Goal: Task Accomplishment & Management: Manage account settings

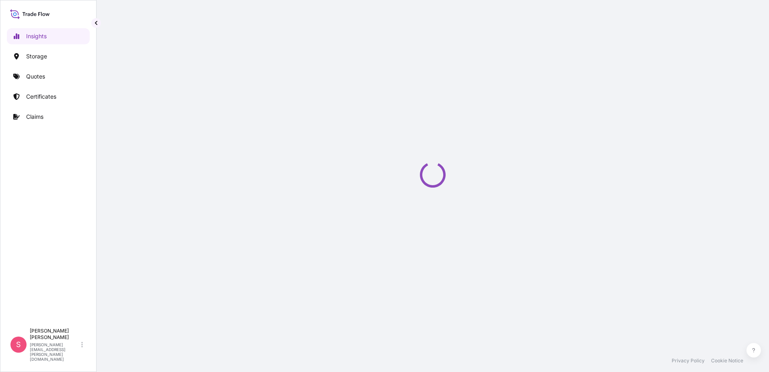
select select "2025"
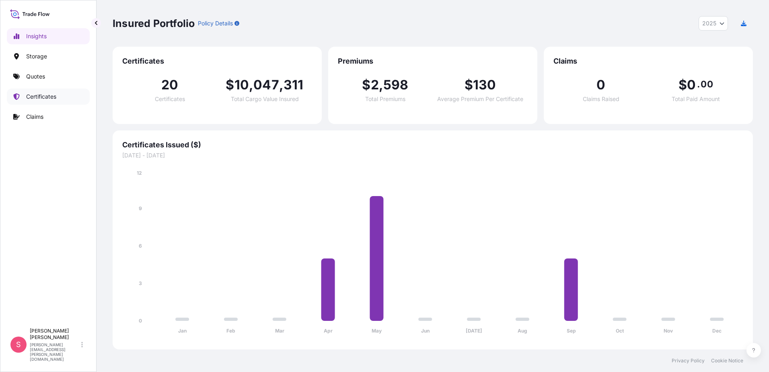
click at [40, 99] on p "Certificates" at bounding box center [41, 97] width 30 height 8
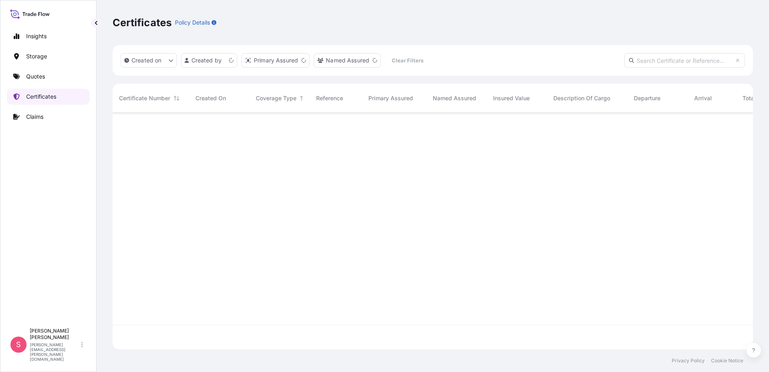
scroll to position [235, 634]
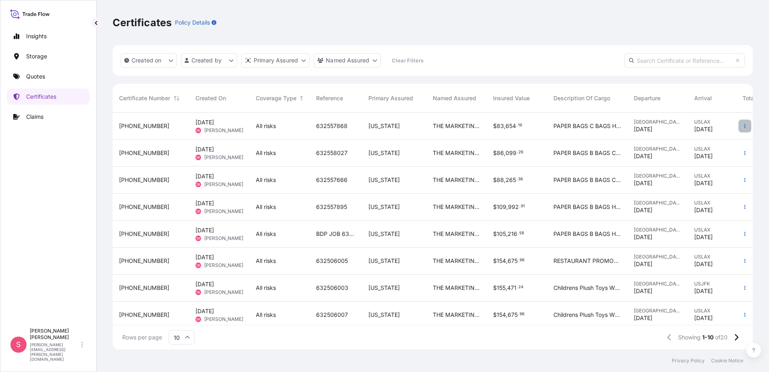
click at [743, 125] on icon "button" at bounding box center [745, 125] width 5 height 5
click at [706, 126] on p "Duplicate quote" at bounding box center [694, 127] width 42 height 8
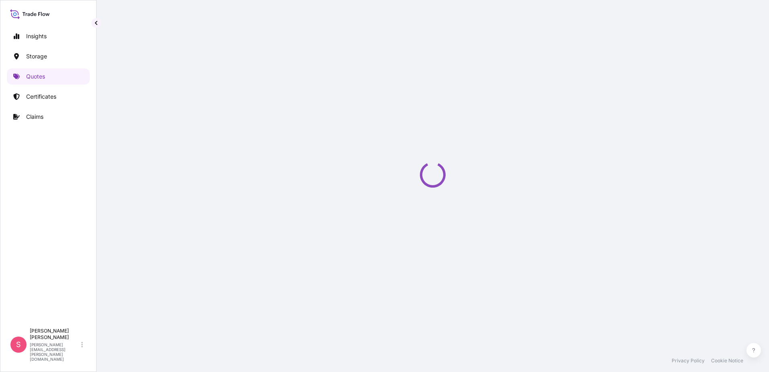
scroll to position [13, 0]
select select "Road / [GEOGRAPHIC_DATA]"
select select "Air"
select select "Road / [GEOGRAPHIC_DATA]"
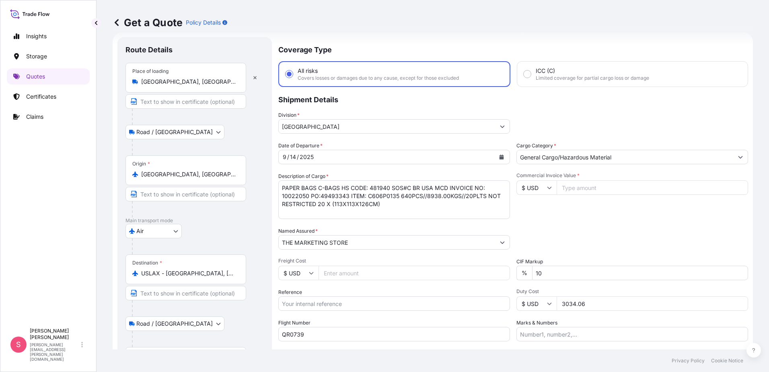
click at [115, 23] on icon at bounding box center [117, 23] width 8 height 8
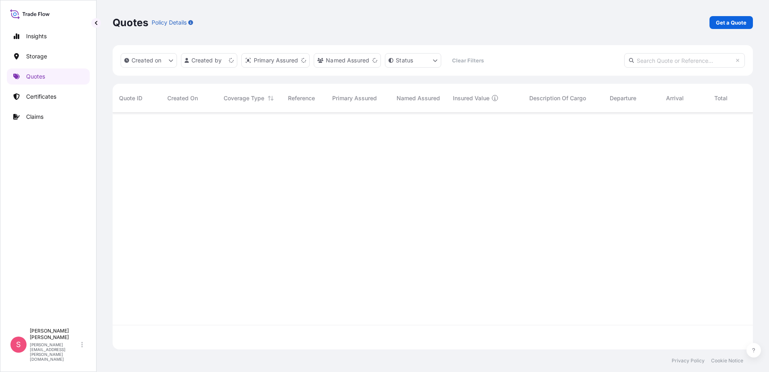
scroll to position [235, 634]
click at [45, 101] on link "Certificates" at bounding box center [48, 96] width 83 height 16
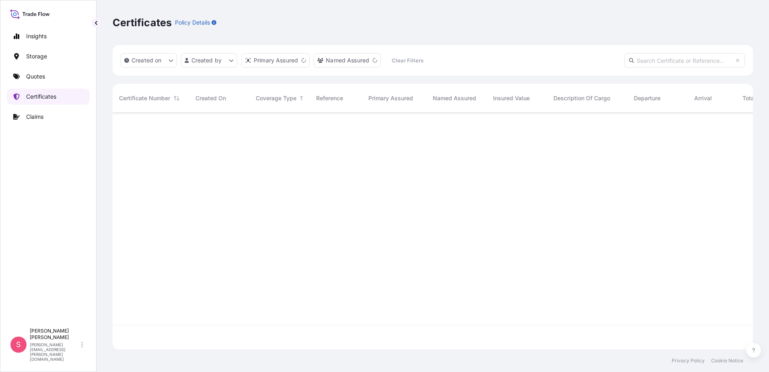
scroll to position [235, 634]
click at [661, 60] on input "text" at bounding box center [684, 60] width 121 height 14
paste input "6"
click at [661, 60] on input "text" at bounding box center [684, 60] width 121 height 14
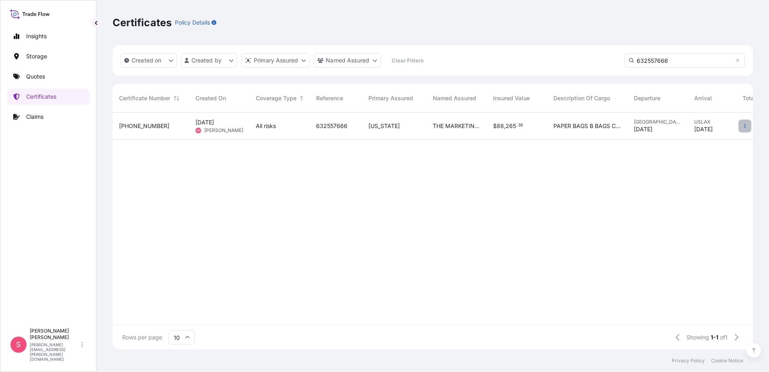
type input "632557666"
click at [740, 127] on button "button" at bounding box center [745, 125] width 13 height 13
click at [214, 126] on span "[DATE]" at bounding box center [205, 122] width 19 height 8
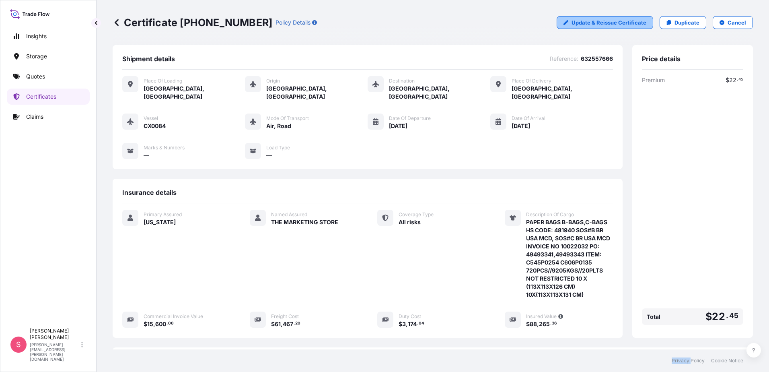
click at [593, 24] on p "Update & Reissue Certificate" at bounding box center [609, 23] width 75 height 8
select select "Road / [GEOGRAPHIC_DATA]"
select select "Air"
select select "Road / [GEOGRAPHIC_DATA]"
select select "31627"
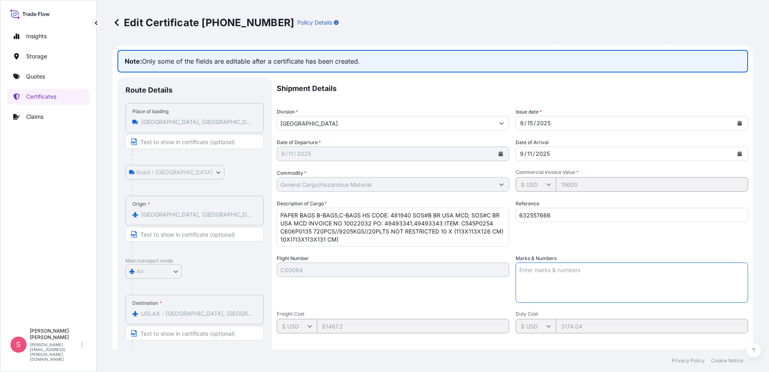
click at [527, 273] on textarea "Marks & Numbers" at bounding box center [632, 282] width 233 height 40
type textarea "FLIGHT # CX0882"
click at [119, 25] on icon at bounding box center [117, 23] width 8 height 8
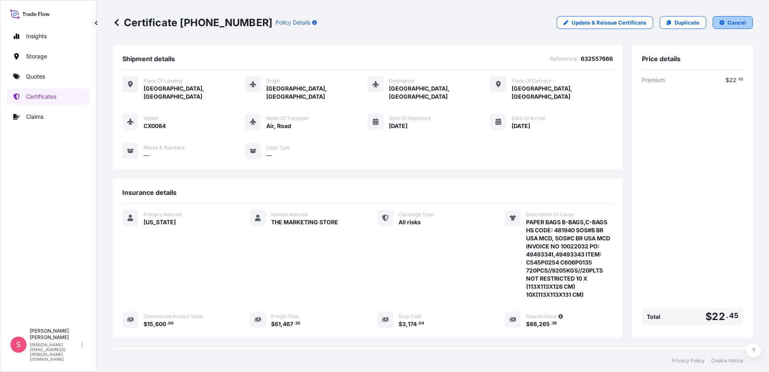
click at [721, 28] on button "Cancel" at bounding box center [733, 22] width 40 height 13
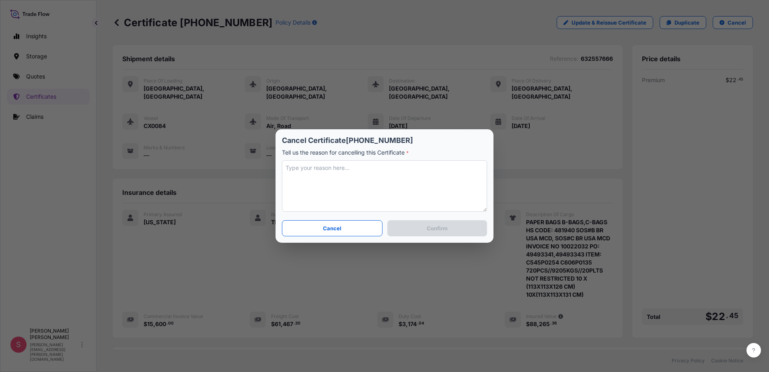
click at [331, 172] on textarea at bounding box center [384, 185] width 205 height 51
click at [325, 231] on p "Cancel" at bounding box center [332, 228] width 19 height 8
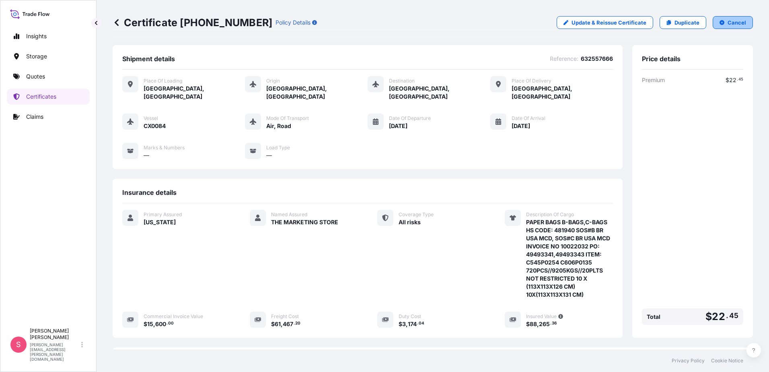
click at [718, 26] on button "Cancel" at bounding box center [733, 22] width 40 height 13
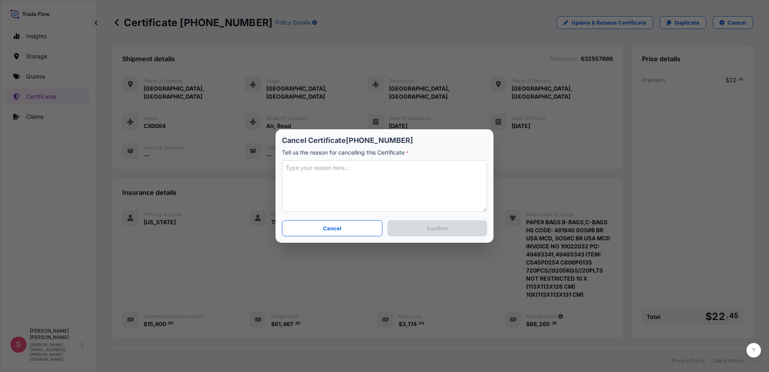
click at [327, 173] on textarea at bounding box center [384, 185] width 205 height 51
type textarea "h"
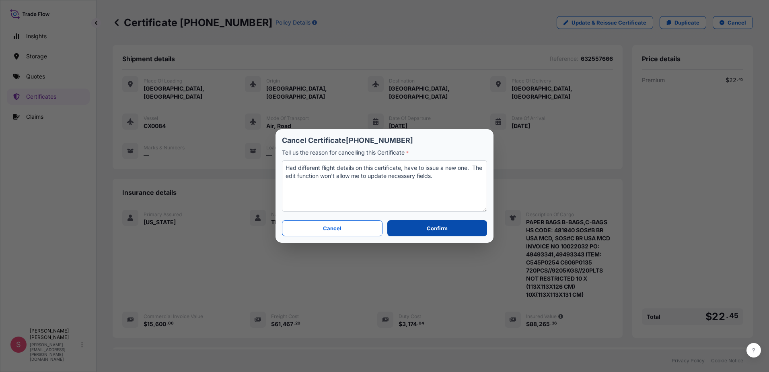
type textarea "Had different flight details on this certificate, have to issue a new one. The …"
click at [432, 226] on p "Confirm" at bounding box center [437, 228] width 21 height 8
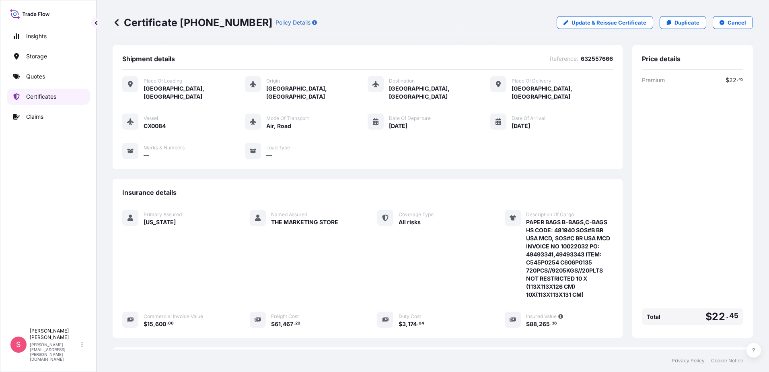
click at [38, 96] on p "Certificates" at bounding box center [41, 97] width 30 height 8
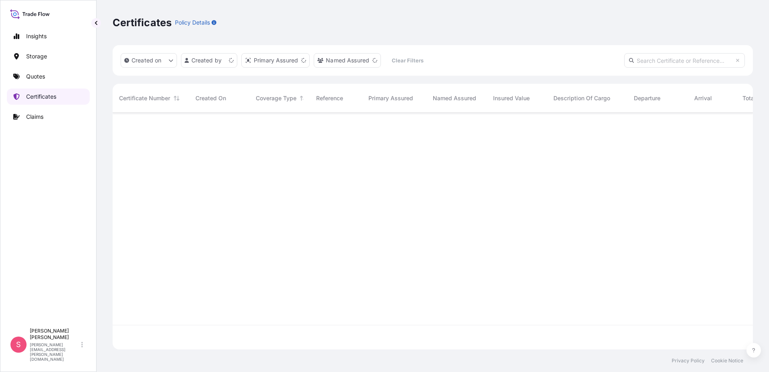
scroll to position [235, 634]
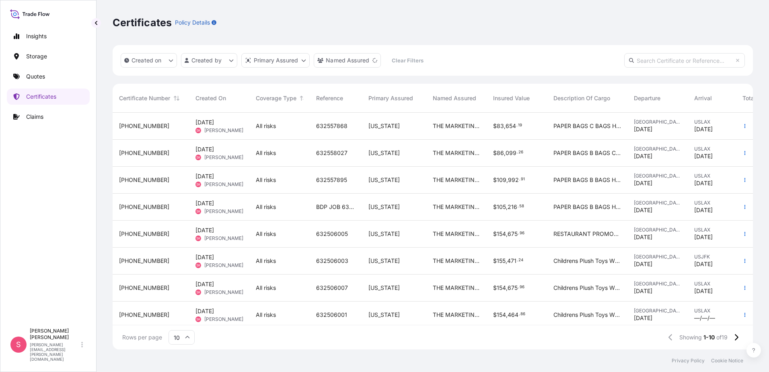
click at [649, 60] on input "text" at bounding box center [684, 60] width 121 height 14
paste input "632557872"
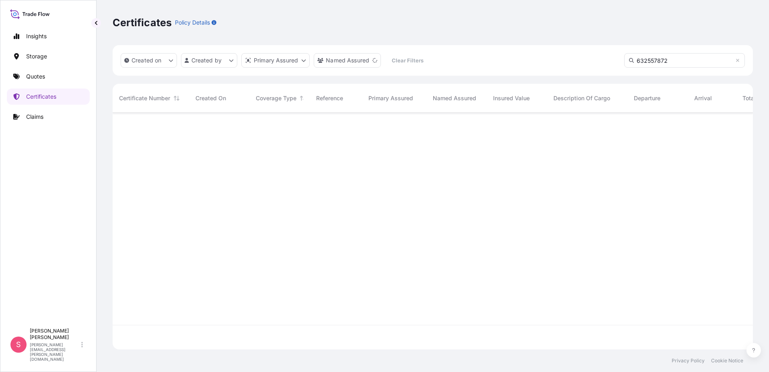
type input "632557872"
click at [55, 98] on p "Certificates" at bounding box center [41, 97] width 30 height 8
drag, startPoint x: 672, startPoint y: 61, endPoint x: 624, endPoint y: 65, distance: 48.4
click at [623, 65] on div "Created on Created by Primary Assured Named Assured Clear Filters 632557872" at bounding box center [433, 60] width 640 height 31
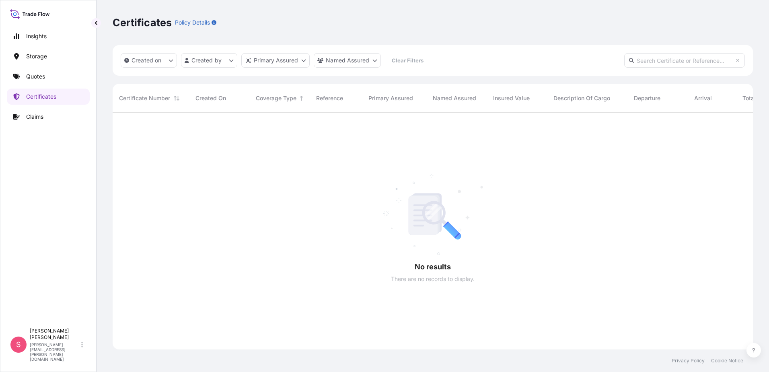
scroll to position [235, 634]
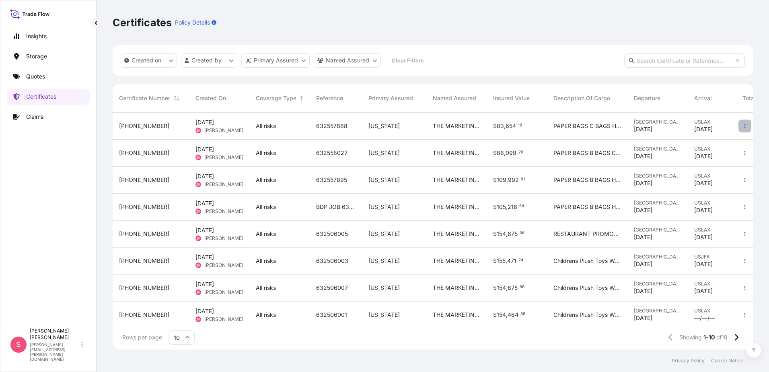
click at [743, 125] on icon "button" at bounding box center [745, 125] width 5 height 5
click at [702, 131] on p "Duplicate quote" at bounding box center [694, 127] width 42 height 8
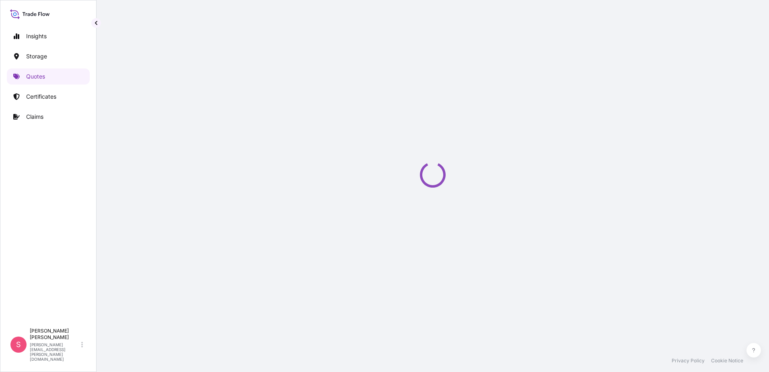
select select "Road / [GEOGRAPHIC_DATA]"
select select "Air"
select select "Road / [GEOGRAPHIC_DATA]"
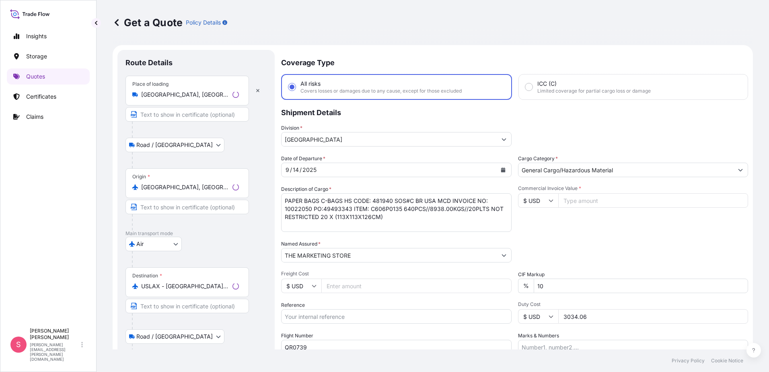
scroll to position [13, 0]
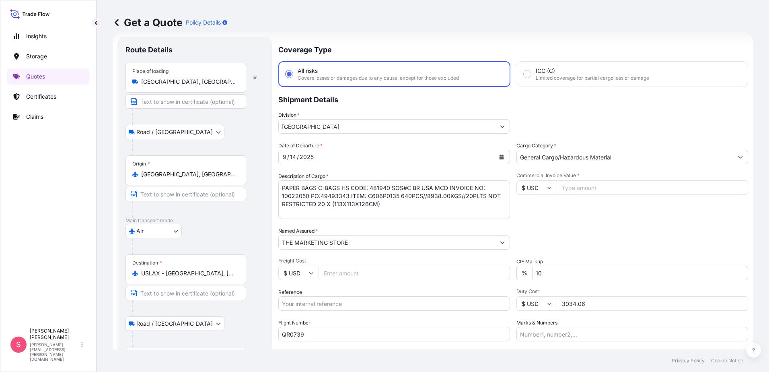
click at [500, 156] on icon "Calendar" at bounding box center [501, 156] width 5 height 5
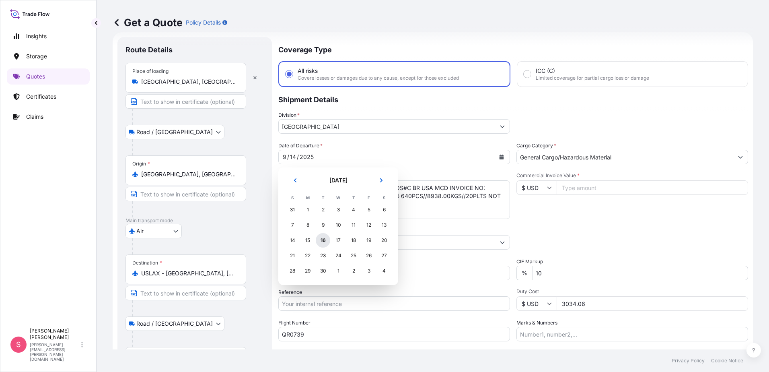
click at [324, 243] on div "16" at bounding box center [323, 240] width 14 height 14
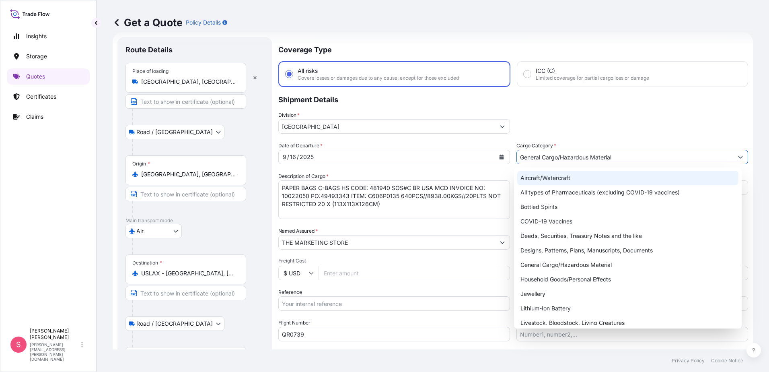
click at [673, 113] on div "Division * [GEOGRAPHIC_DATA]" at bounding box center [513, 122] width 470 height 23
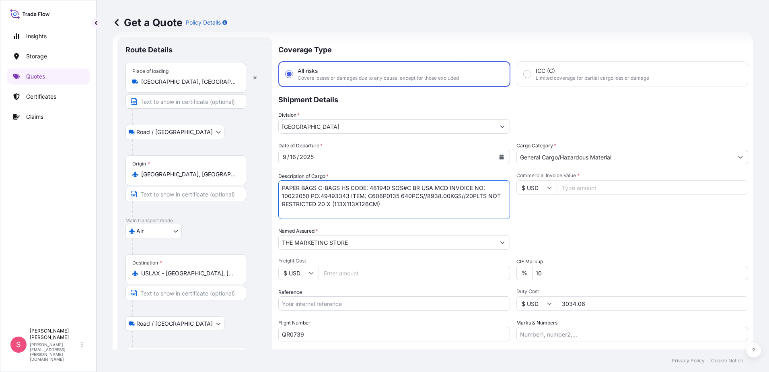
drag, startPoint x: 382, startPoint y: 204, endPoint x: 257, endPoint y: 183, distance: 126.4
click at [257, 183] on form "Route Details Place of loading [GEOGRAPHIC_DATA], [GEOGRAPHIC_DATA] Road / Inla…" at bounding box center [433, 219] width 640 height 374
type textarea "c"
type textarea "C BAGS HS CODE: 481940 SOS#C BR USA MCD INVOICE NO 10022045 PO : 49493343 ITEM:…"
click at [358, 272] on input "Freight Cost" at bounding box center [414, 272] width 191 height 14
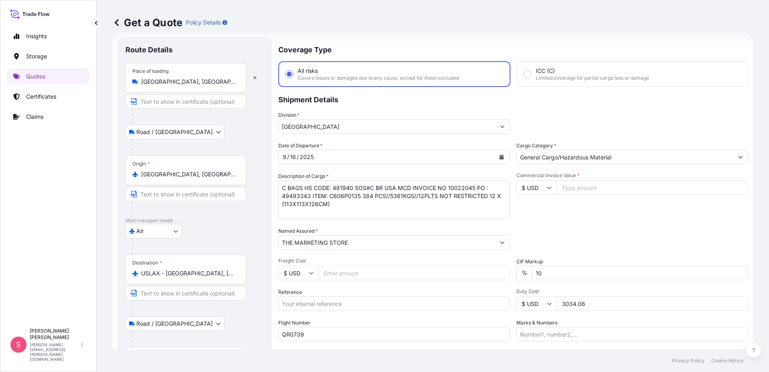
click at [340, 275] on input "Freight Cost" at bounding box center [414, 272] width 191 height 14
type input "35310.60"
click at [317, 298] on input "Reference" at bounding box center [394, 303] width 232 height 14
type input "632557872"
click at [349, 335] on input "QR0739" at bounding box center [394, 334] width 232 height 14
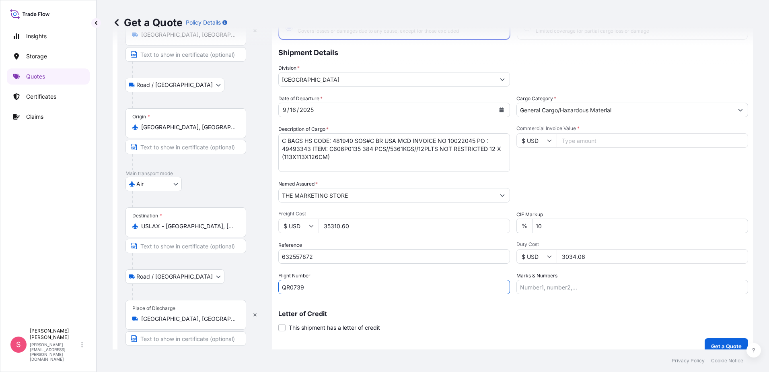
drag, startPoint x: 230, startPoint y: 349, endPoint x: 248, endPoint y: 344, distance: 18.5
click at [246, 345] on form "Route Details Place of loading [GEOGRAPHIC_DATA], [GEOGRAPHIC_DATA] Road / Inla…" at bounding box center [433, 172] width 640 height 374
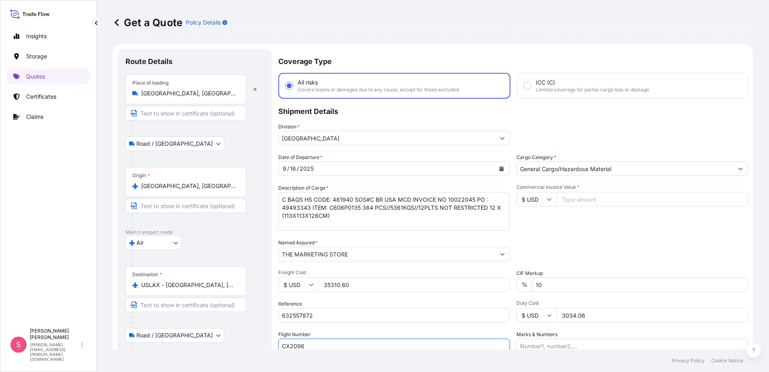
scroll to position [0, 0]
type input "CX2096"
drag, startPoint x: 583, startPoint y: 200, endPoint x: 618, endPoint y: 189, distance: 36.3
click at [582, 200] on input "Commercial Invoice Value *" at bounding box center [652, 200] width 191 height 14
click at [573, 199] on input "Commercial Invoice Value *" at bounding box center [652, 200] width 191 height 14
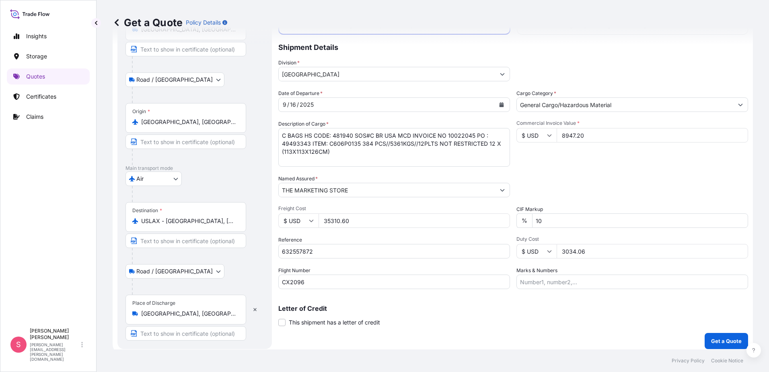
scroll to position [70, 0]
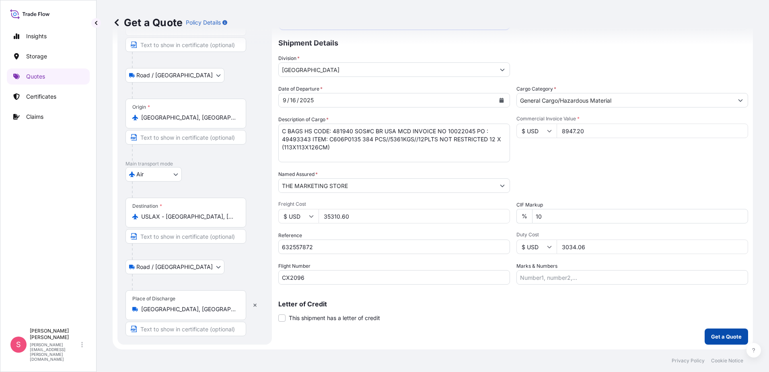
type input "8947.20"
click at [713, 333] on p "Get a Quote" at bounding box center [726, 336] width 31 height 8
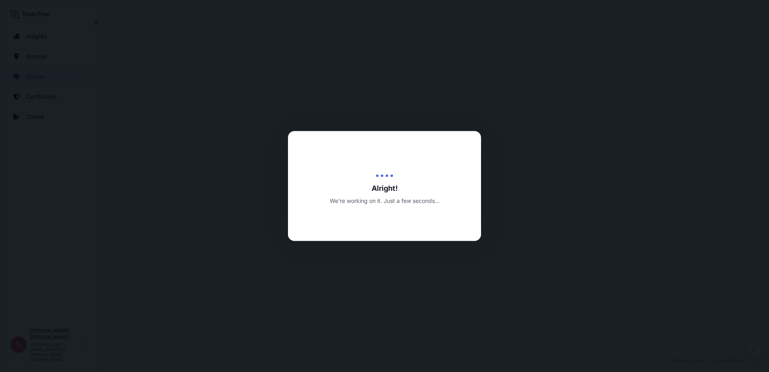
select select "Road / [GEOGRAPHIC_DATA]"
select select "Air"
select select "Road / [GEOGRAPHIC_DATA]"
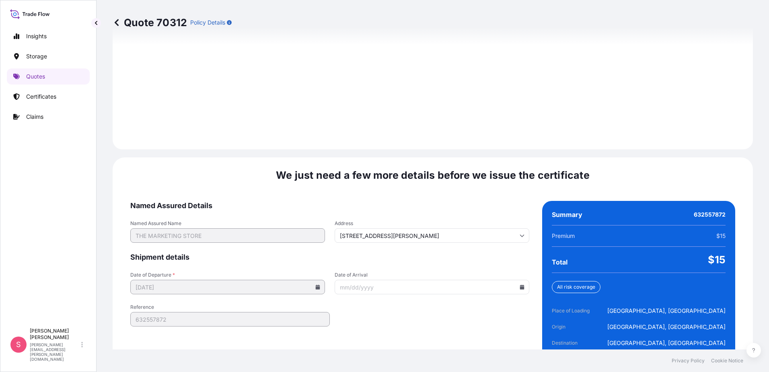
scroll to position [1193, 0]
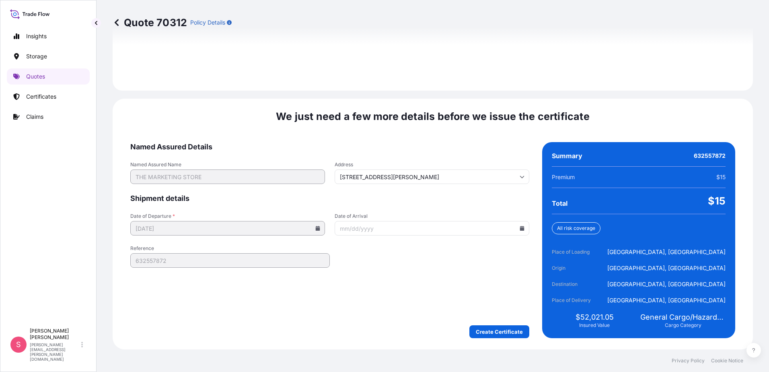
click at [520, 228] on icon at bounding box center [522, 228] width 4 height 5
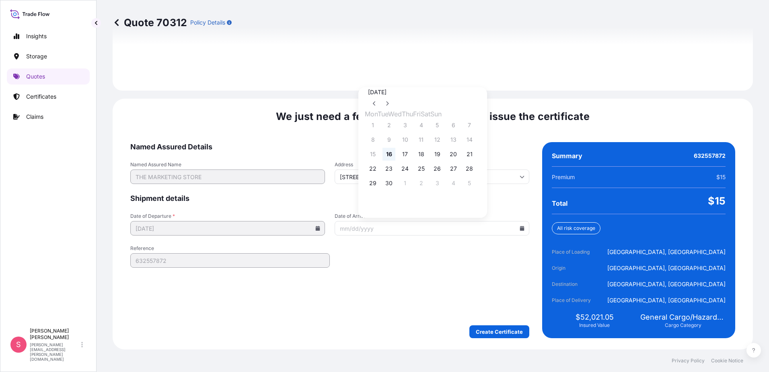
click at [393, 154] on button "16" at bounding box center [389, 154] width 13 height 13
type input "[DATE]"
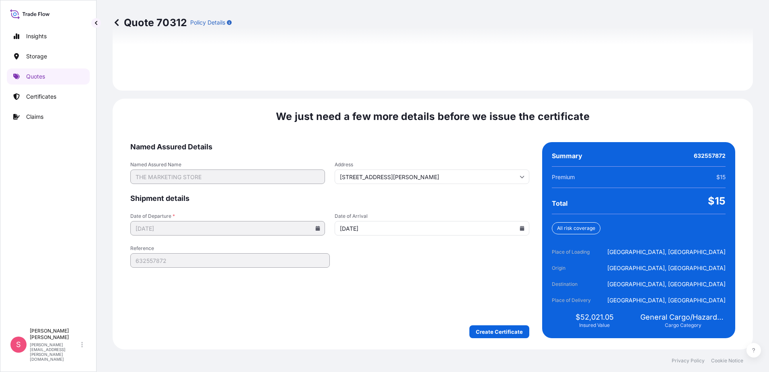
click at [379, 266] on form "Named Assured Details Named Assured Name THE MARKETING STORE Address [STREET_AD…" at bounding box center [329, 240] width 399 height 196
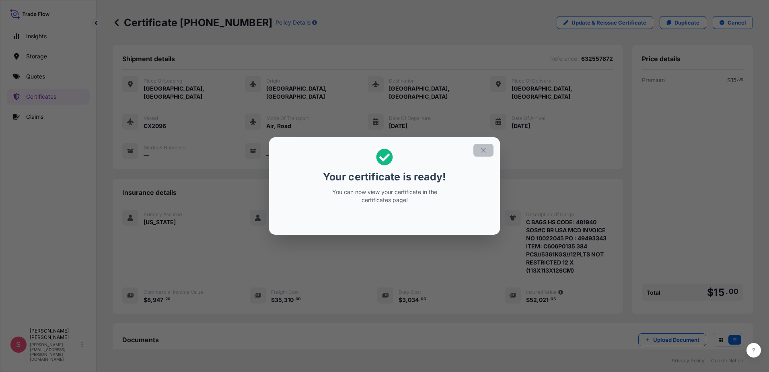
click at [481, 152] on icon "button" at bounding box center [483, 149] width 7 height 7
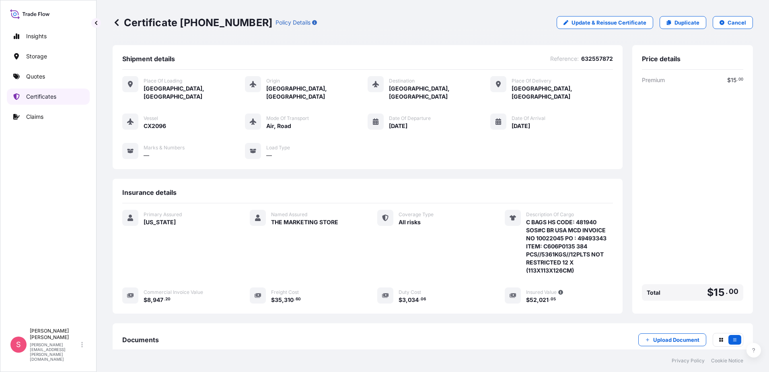
click at [47, 99] on p "Certificates" at bounding box center [41, 97] width 30 height 8
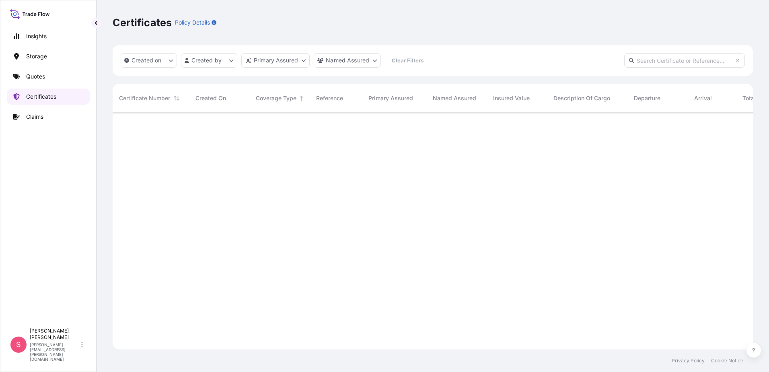
scroll to position [235, 634]
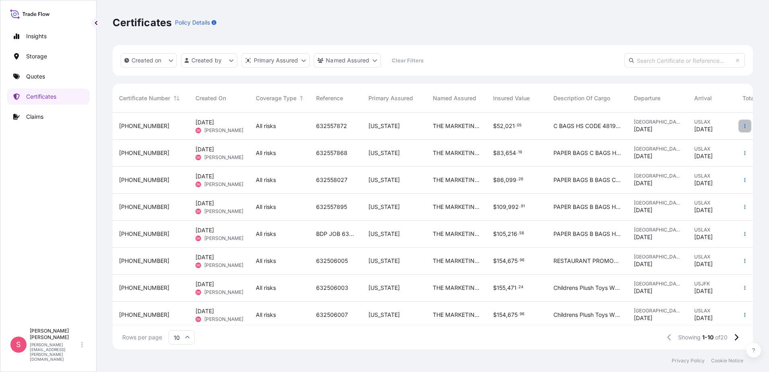
click at [740, 129] on button "button" at bounding box center [745, 125] width 13 height 13
click at [685, 145] on p "Download certificate" at bounding box center [700, 142] width 54 height 8
click at [743, 125] on icon "button" at bounding box center [745, 125] width 5 height 5
click at [704, 126] on p "Duplicate quote" at bounding box center [694, 127] width 42 height 8
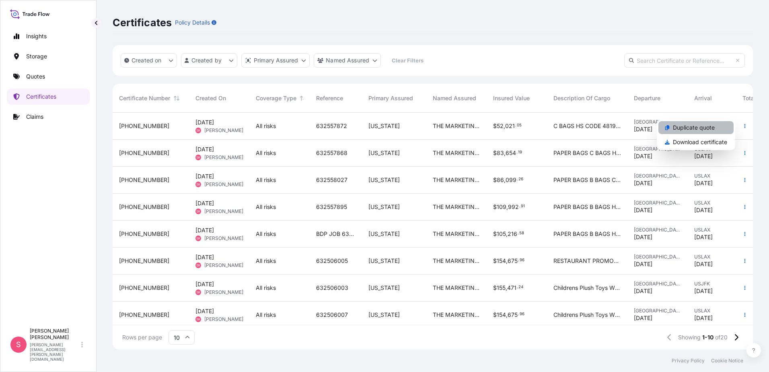
select select "Road / [GEOGRAPHIC_DATA]"
select select "Air"
select select "Road / [GEOGRAPHIC_DATA]"
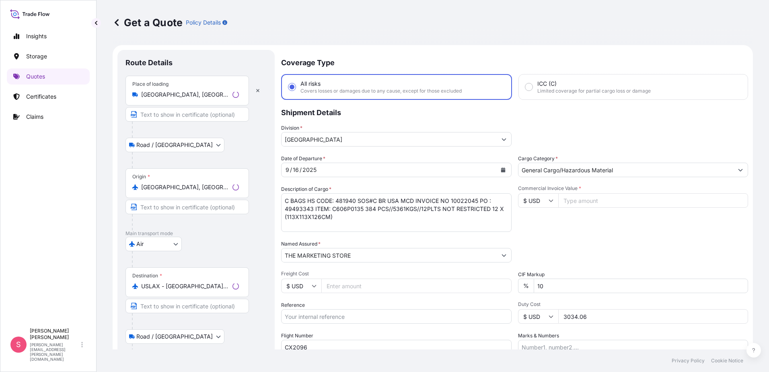
scroll to position [13, 0]
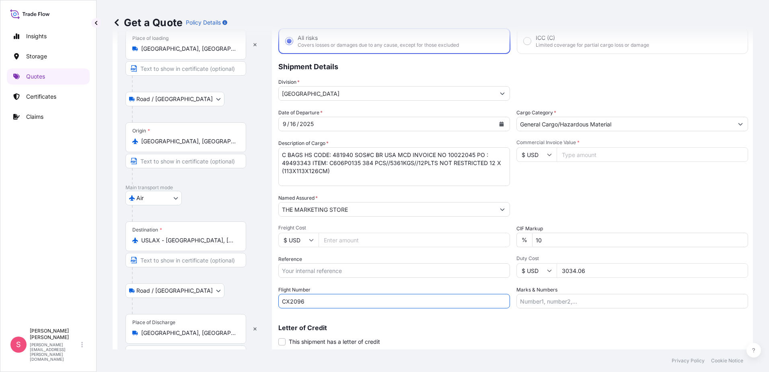
drag, startPoint x: 289, startPoint y: 340, endPoint x: 265, endPoint y: 348, distance: 24.6
click at [265, 348] on form "Route Details Place of loading [GEOGRAPHIC_DATA], [GEOGRAPHIC_DATA] Road / Inla…" at bounding box center [433, 186] width 640 height 374
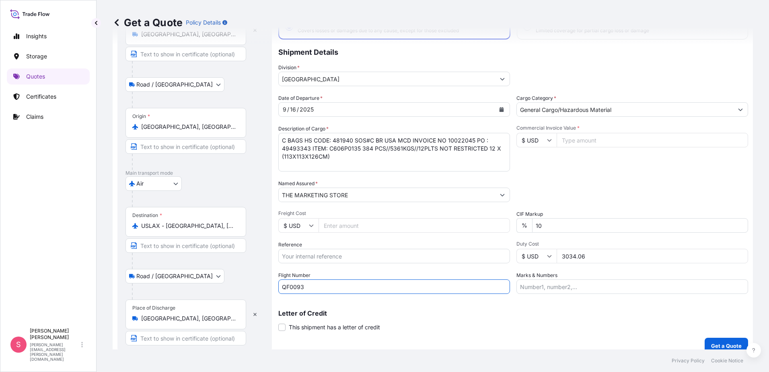
type input "QF0093"
drag, startPoint x: 339, startPoint y: 158, endPoint x: 258, endPoint y: 133, distance: 84.5
click at [258, 133] on form "Route Details Place of loading [GEOGRAPHIC_DATA], [GEOGRAPHIC_DATA] Road / Inla…" at bounding box center [433, 172] width 640 height 374
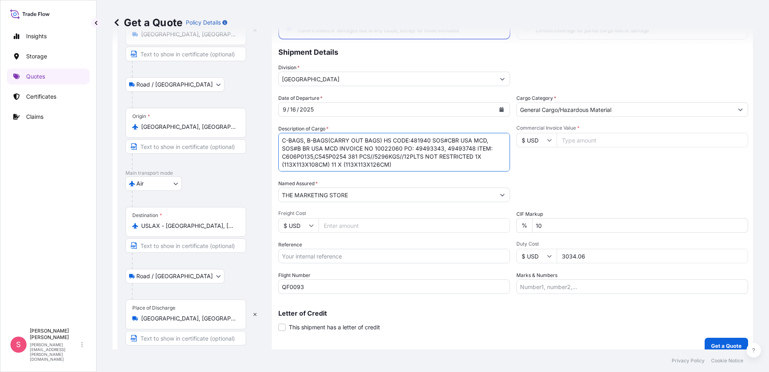
type textarea "C-BAGS, B-BAGS(CARRY OUT BAGS) HS CODE:481940 SOS#CBR USA MCD, SOS#B BR USA MCD…"
click at [321, 256] on input "Reference" at bounding box center [394, 256] width 232 height 14
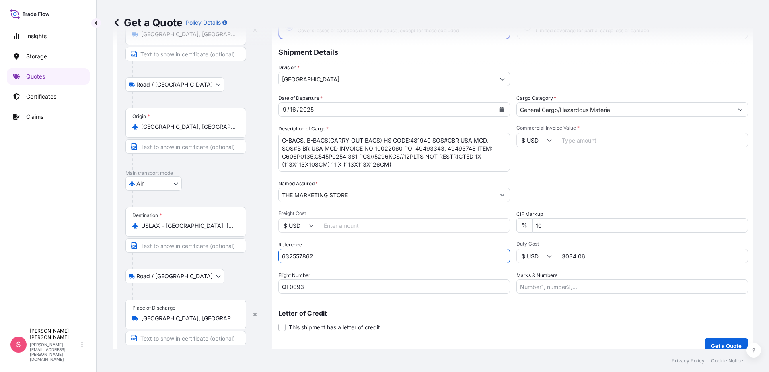
type input "632557862"
click at [330, 227] on input "Freight Cost" at bounding box center [414, 225] width 191 height 14
click at [344, 226] on input "Freight Cost" at bounding box center [414, 225] width 191 height 14
click at [340, 227] on input "Freight Cost" at bounding box center [414, 225] width 191 height 14
type input "34894.40"
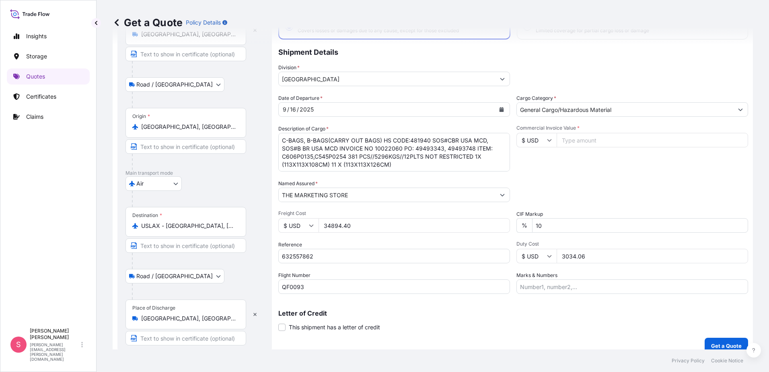
click at [580, 143] on input "Commercial Invoice Value *" at bounding box center [652, 140] width 191 height 14
click at [628, 145] on input "Commercial Invoice Value *" at bounding box center [652, 140] width 191 height 14
type input "8782.30"
drag, startPoint x: 609, startPoint y: 255, endPoint x: 477, endPoint y: 270, distance: 133.2
click at [477, 270] on div "Date of Departure * [DATE] Cargo Category * General Cargo/Hazardous Material De…" at bounding box center [513, 194] width 470 height 200
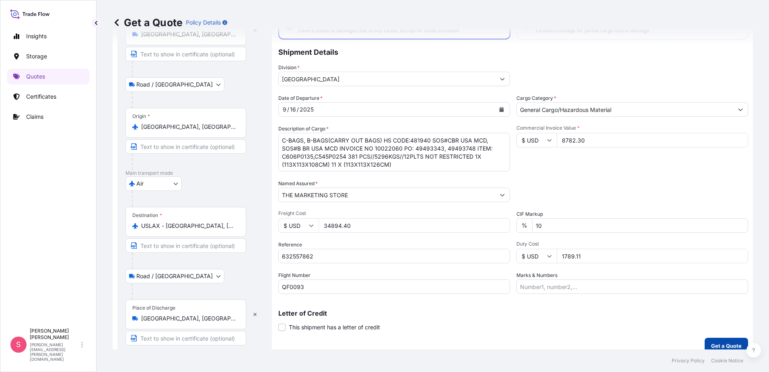
type input "1789.11"
click at [720, 340] on button "Get a Quote" at bounding box center [726, 346] width 43 height 16
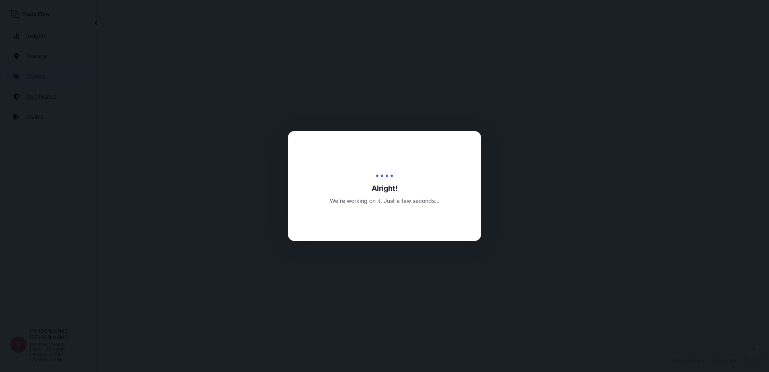
select select "Road / [GEOGRAPHIC_DATA]"
select select "Air"
select select "Road / [GEOGRAPHIC_DATA]"
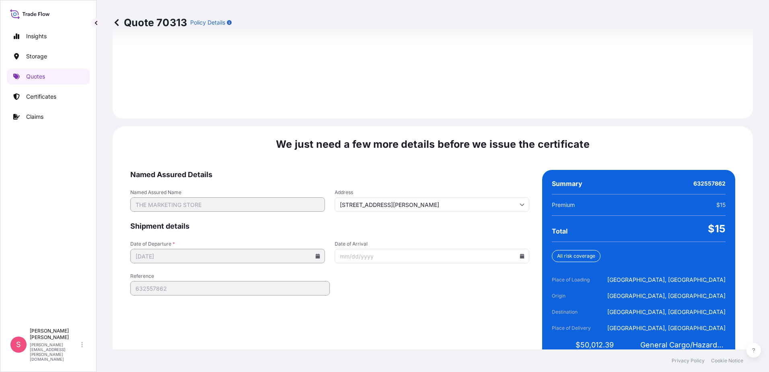
scroll to position [1193, 0]
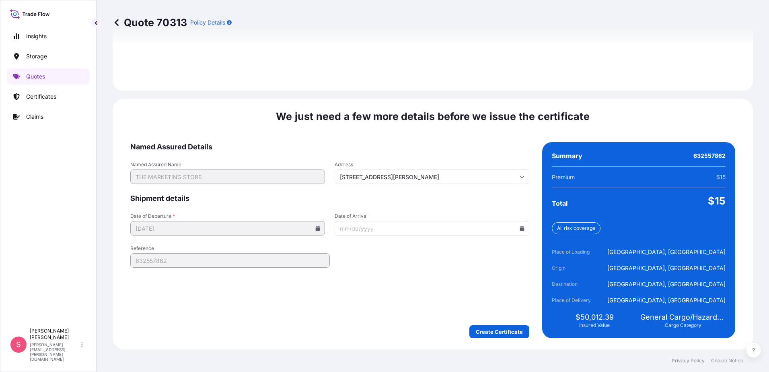
click at [520, 228] on icon at bounding box center [522, 228] width 4 height 5
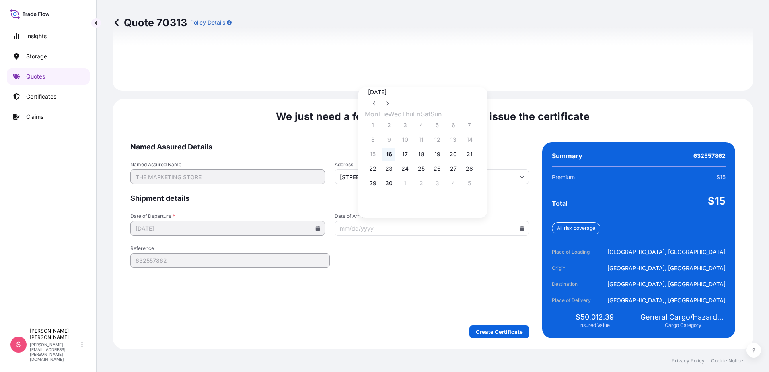
click at [389, 156] on button "16" at bounding box center [389, 154] width 13 height 13
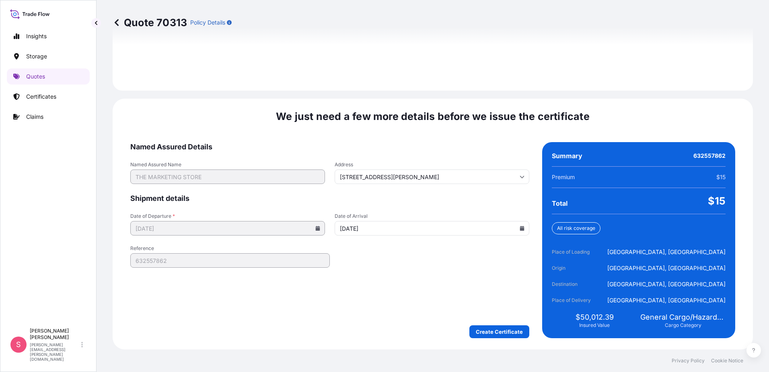
type input "[DATE]"
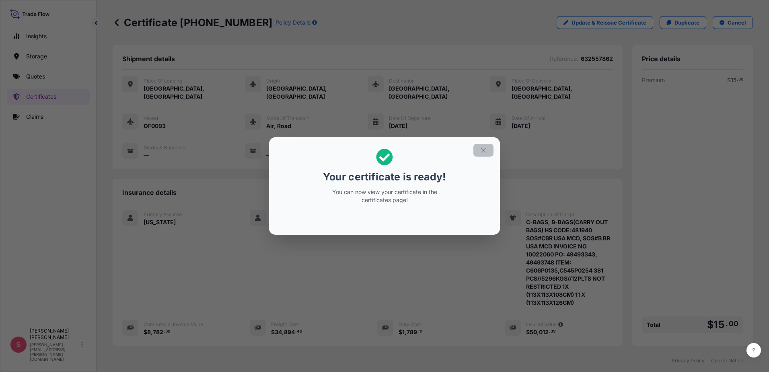
click at [482, 152] on icon "button" at bounding box center [483, 149] width 7 height 7
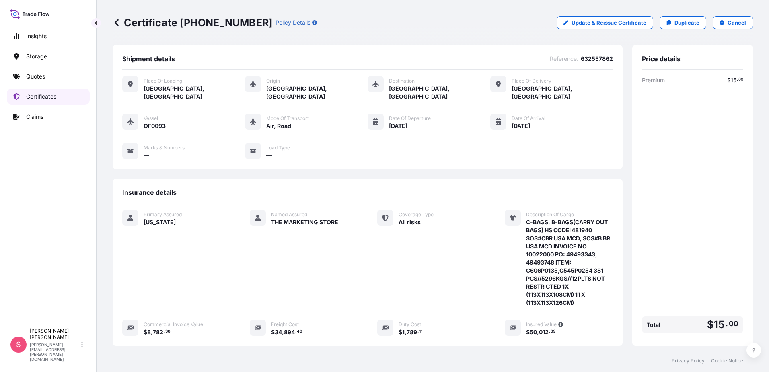
click at [43, 97] on p "Certificates" at bounding box center [41, 97] width 30 height 8
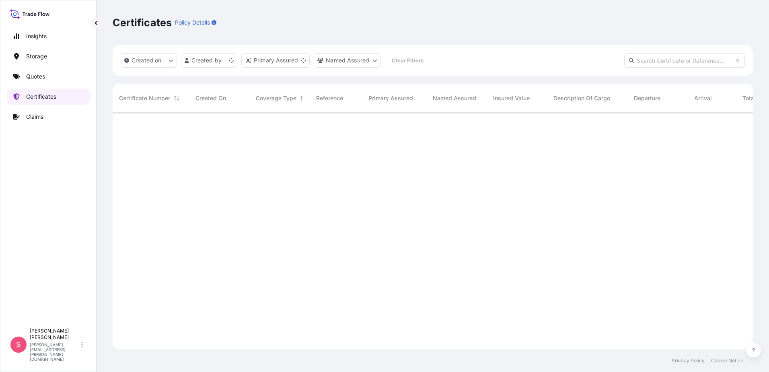
scroll to position [235, 634]
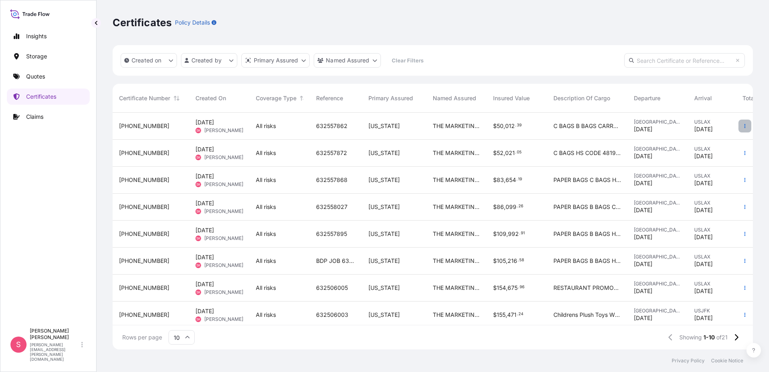
click at [739, 129] on button "button" at bounding box center [745, 125] width 13 height 13
click at [705, 142] on p "Download certificate" at bounding box center [700, 142] width 54 height 8
click at [647, 58] on input "text" at bounding box center [684, 60] width 121 height 14
paste input "632557666"
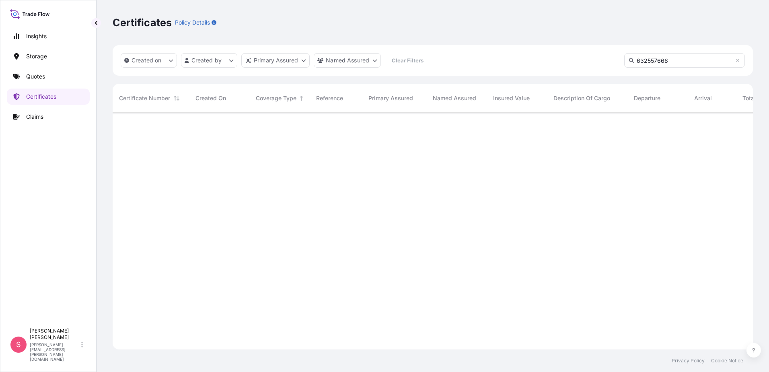
type input "632557666"
drag, startPoint x: 683, startPoint y: 57, endPoint x: 613, endPoint y: 68, distance: 70.8
click at [613, 68] on div "Created on Created by Primary Assured Named Assured Clear Filters 632557666" at bounding box center [433, 60] width 640 height 31
drag, startPoint x: 677, startPoint y: 61, endPoint x: 579, endPoint y: 68, distance: 98.0
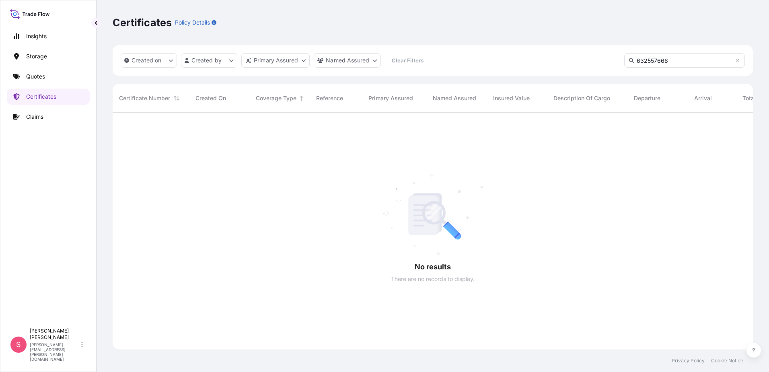
click at [579, 68] on div "Created on Created by Primary Assured Named Assured Clear Filters 632557666" at bounding box center [433, 60] width 640 height 31
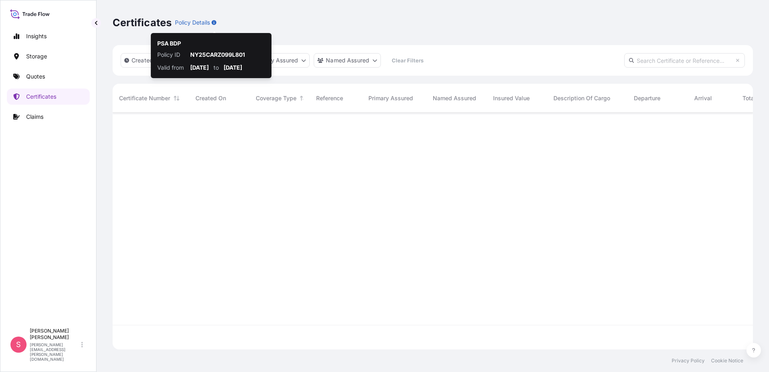
scroll to position [235, 634]
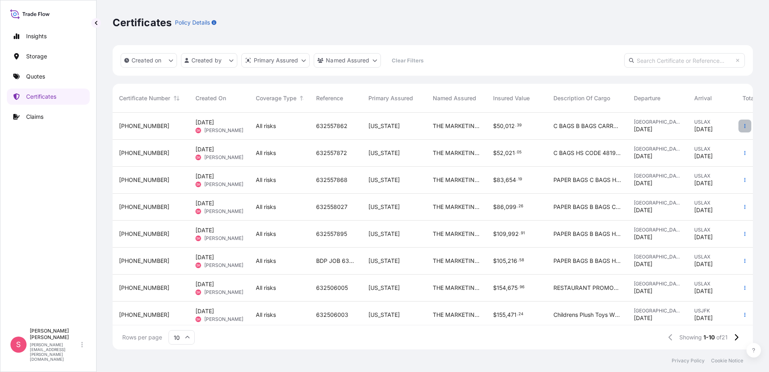
click at [739, 123] on button "button" at bounding box center [745, 125] width 13 height 13
click at [703, 129] on p "Duplicate quote" at bounding box center [694, 127] width 42 height 8
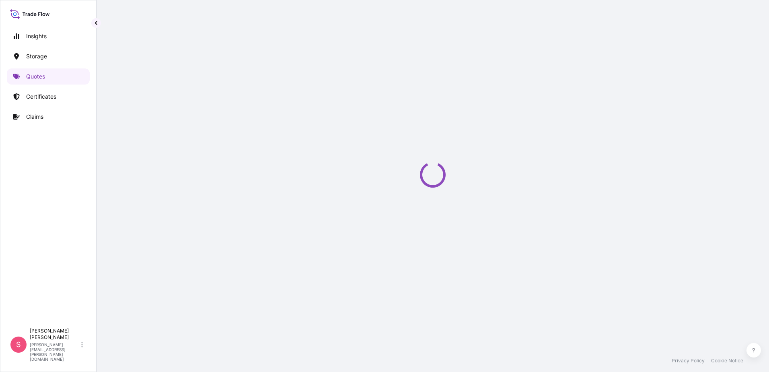
select select "Road / [GEOGRAPHIC_DATA]"
select select "Air"
select select "Road / [GEOGRAPHIC_DATA]"
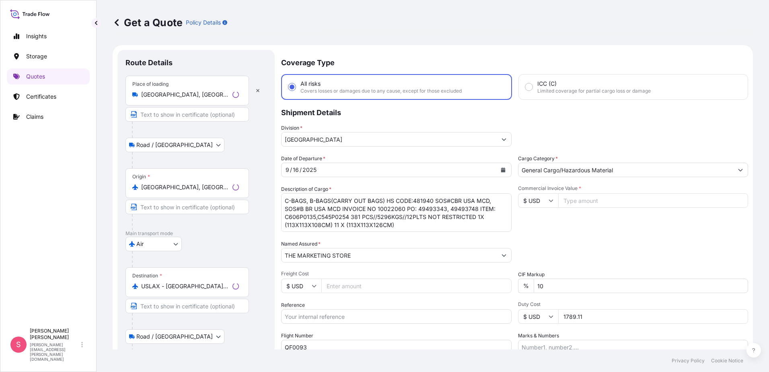
scroll to position [13, 0]
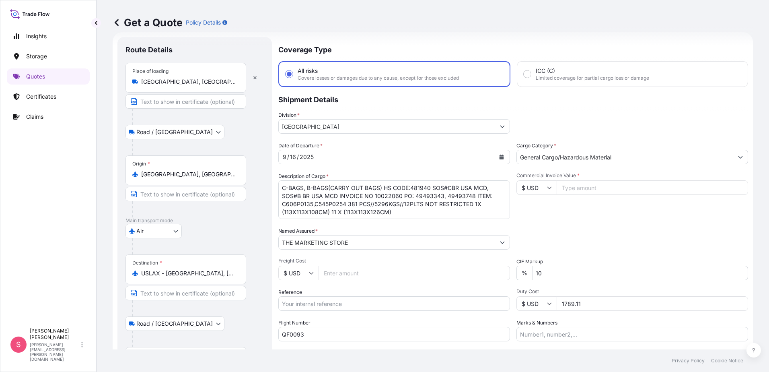
click at [498, 159] on button "Calendar" at bounding box center [501, 156] width 13 height 13
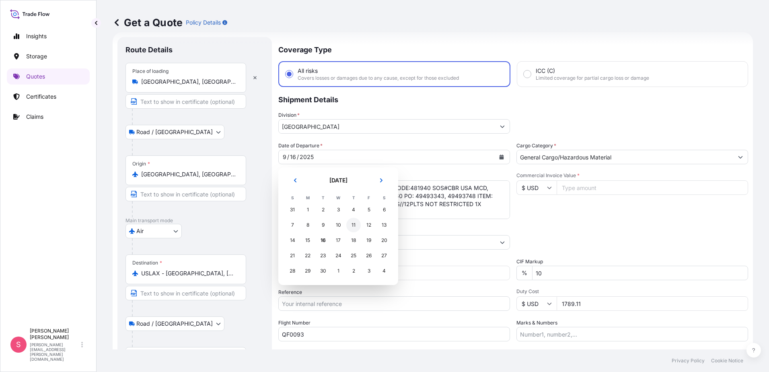
click at [353, 226] on div "11" at bounding box center [353, 225] width 14 height 14
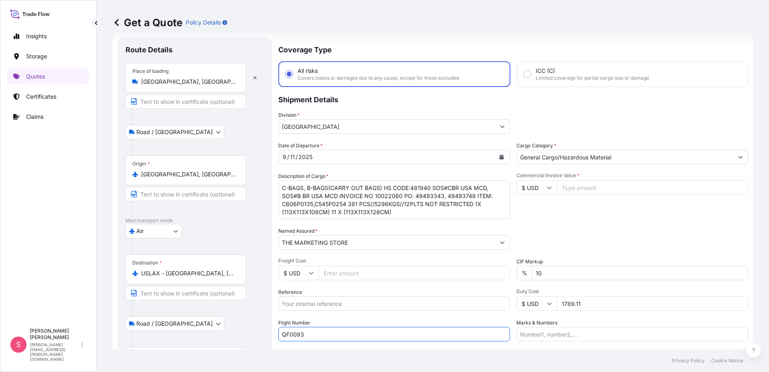
scroll to position [70, 0]
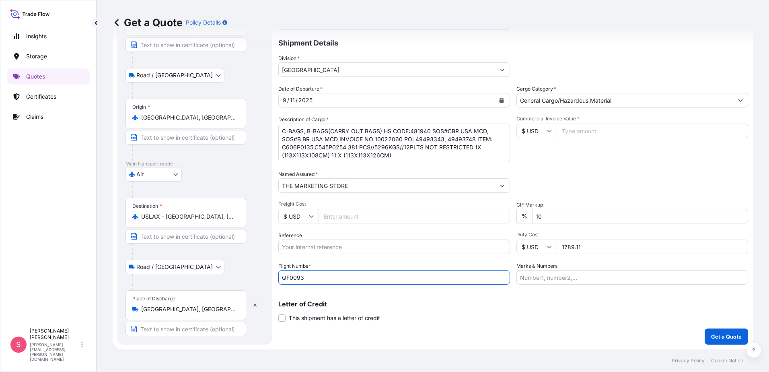
drag, startPoint x: 315, startPoint y: 334, endPoint x: 222, endPoint y: 352, distance: 94.7
click at [222, 352] on div "Get a Quote Policy Details Route Details Place of loading [GEOGRAPHIC_DATA], [G…" at bounding box center [433, 186] width 673 height 372
type input "CX0882"
drag, startPoint x: 400, startPoint y: 156, endPoint x: 254, endPoint y: 127, distance: 148.9
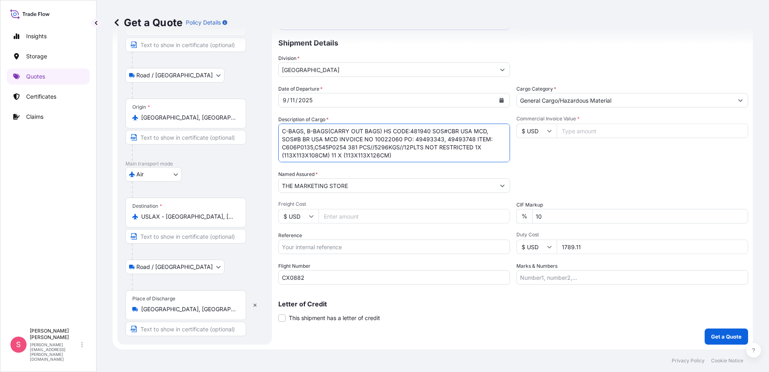
click at [254, 127] on form "Route Details Place of loading [GEOGRAPHIC_DATA], [GEOGRAPHIC_DATA] Road / Inla…" at bounding box center [433, 162] width 640 height 374
click at [391, 158] on textarea "C-BAGS, B-BAGS(CARRY OUT BAGS) HS CODE:481940 SOS#CBR USA MCD, SOS#B BR USA MCD…" at bounding box center [394, 142] width 232 height 39
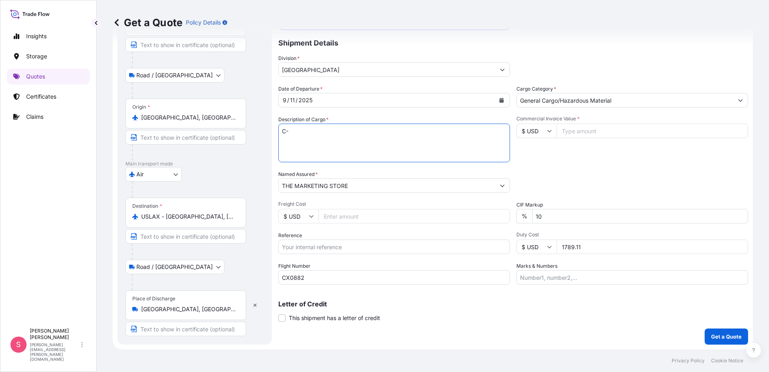
drag, startPoint x: 276, startPoint y: 134, endPoint x: 237, endPoint y: 136, distance: 39.9
click at [237, 136] on form "Route Details Place of loading [GEOGRAPHIC_DATA], [GEOGRAPHIC_DATA] Road / Inla…" at bounding box center [433, 162] width 640 height 374
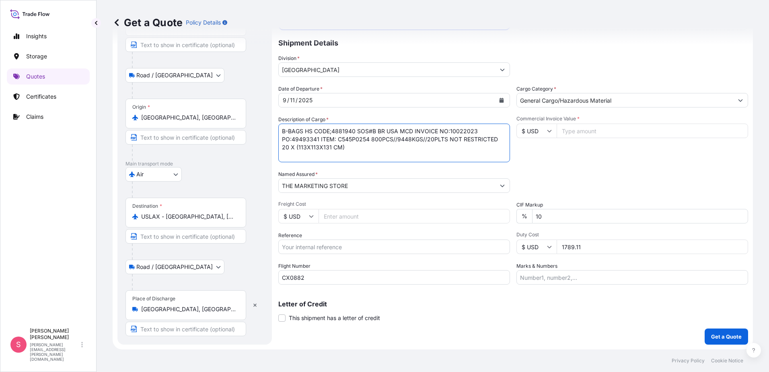
type textarea "B-BAGS HS CODE;4881940 SOS#B BR USA MCD INVOICE NO:10022023 PO:49493341 ITEM: C…"
click at [374, 216] on input "Freight Cost" at bounding box center [414, 216] width 191 height 14
drag, startPoint x: 580, startPoint y: 247, endPoint x: 527, endPoint y: 257, distance: 54.1
click at [527, 257] on div "Date of Departure * [DATE] Cargo Category * General Cargo/Hazardous Material De…" at bounding box center [513, 185] width 470 height 200
type input "3174.04"
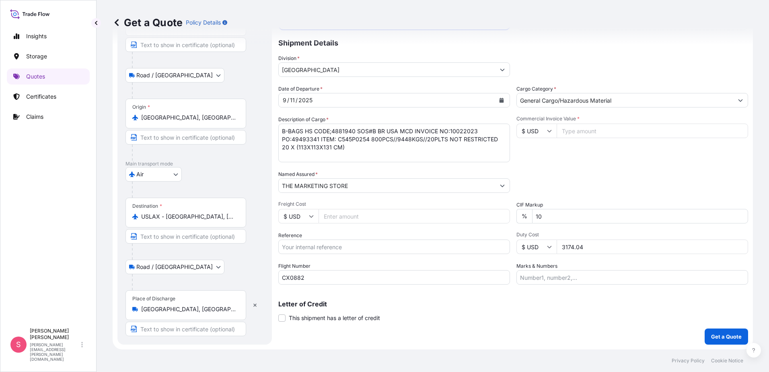
click at [339, 247] on input "Reference" at bounding box center [394, 246] width 232 height 14
type input "632557666"
click at [344, 217] on input "Freight Cost" at bounding box center [414, 216] width 191 height 14
type input "61467.20"
click at [589, 133] on input "Commercial Invoice Value *" at bounding box center [652, 130] width 191 height 14
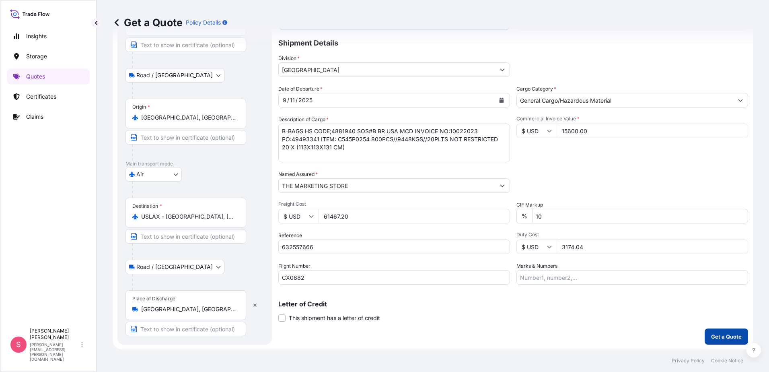
type input "15600.00"
click at [718, 340] on button "Get a Quote" at bounding box center [726, 336] width 43 height 16
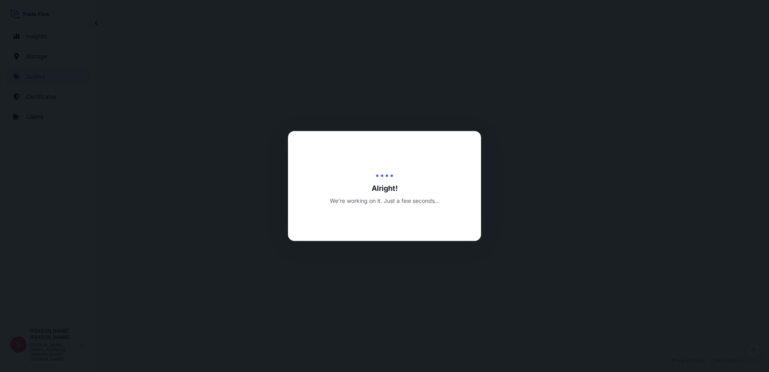
select select "Road / [GEOGRAPHIC_DATA]"
select select "Air"
select select "Road / [GEOGRAPHIC_DATA]"
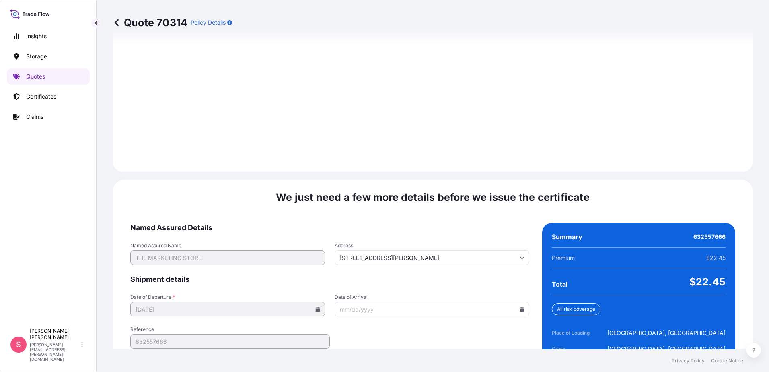
scroll to position [1193, 0]
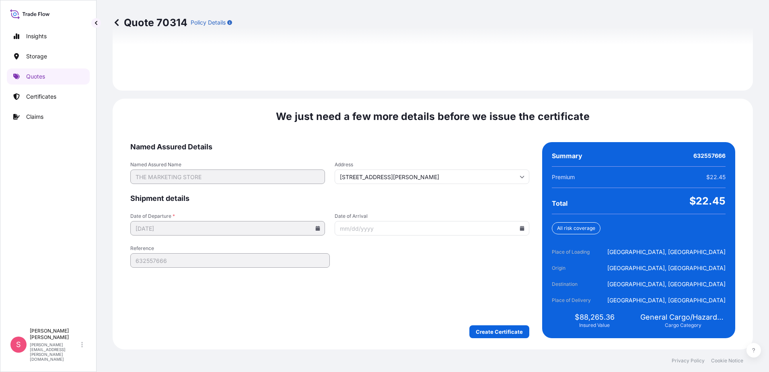
click at [520, 229] on icon at bounding box center [522, 228] width 4 height 5
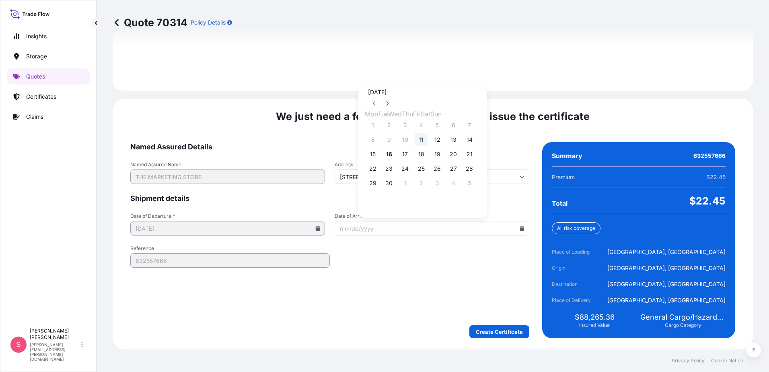
click at [428, 140] on button "11" at bounding box center [421, 139] width 13 height 13
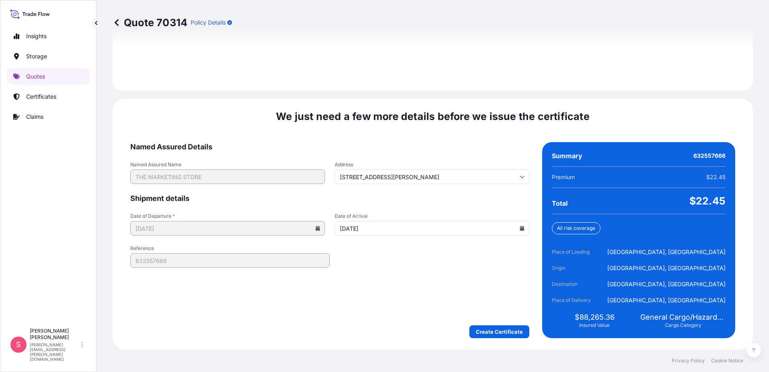
type input "[DATE]"
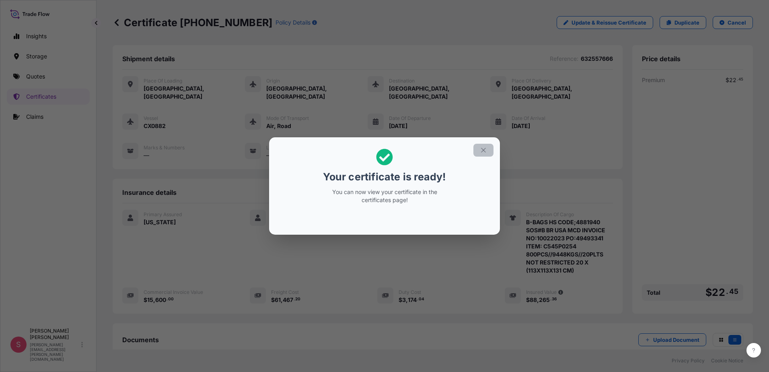
click at [487, 148] on icon "button" at bounding box center [483, 149] width 7 height 7
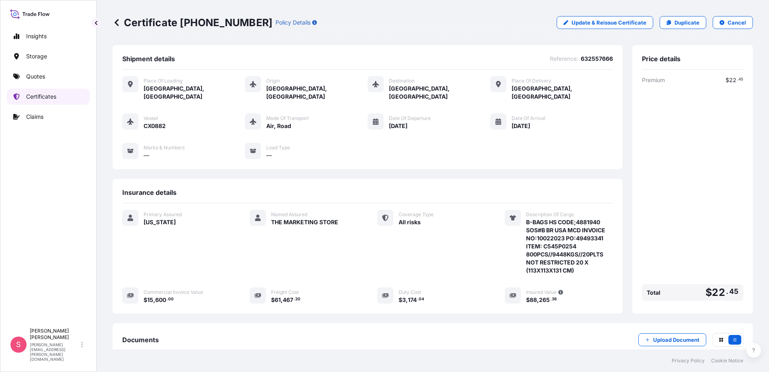
click at [43, 97] on p "Certificates" at bounding box center [41, 97] width 30 height 8
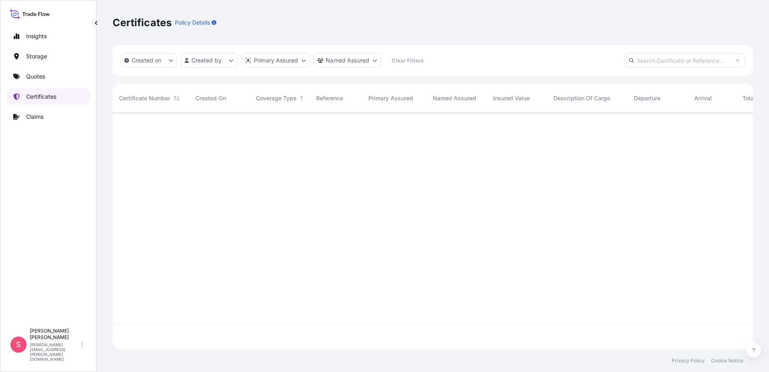
scroll to position [235, 634]
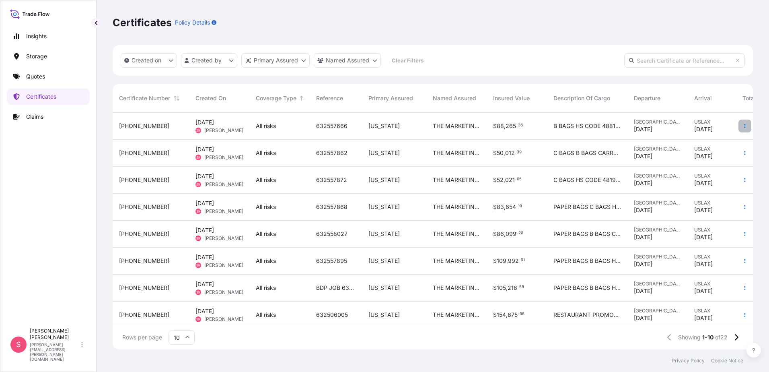
click at [743, 126] on icon "button" at bounding box center [745, 125] width 5 height 5
click at [713, 144] on p "Download certificate" at bounding box center [700, 142] width 54 height 8
click at [646, 60] on input "text" at bounding box center [684, 60] width 121 height 14
paste input "632557872"
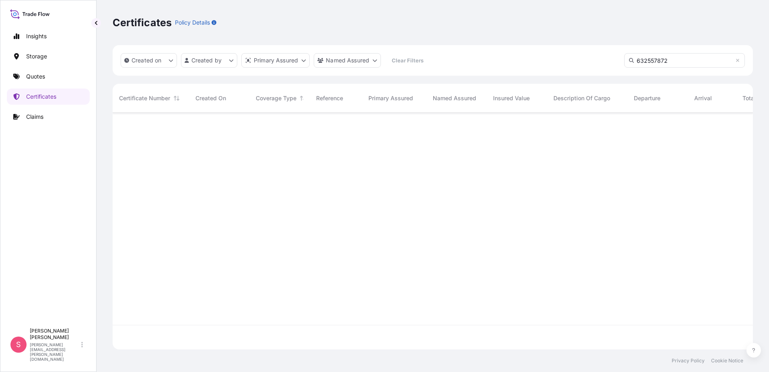
type input "632557872"
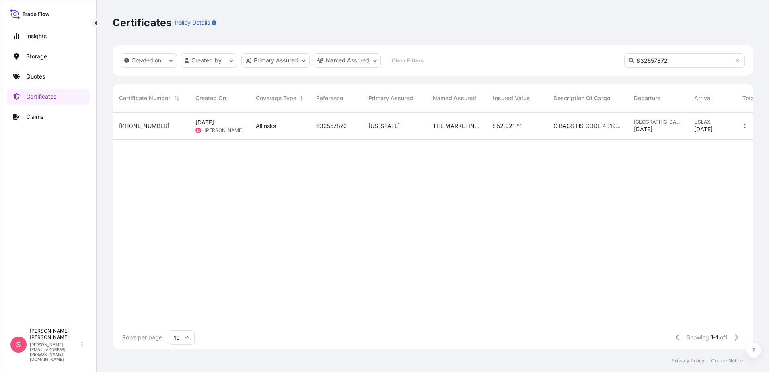
click at [218, 128] on span "[PERSON_NAME]" at bounding box center [223, 130] width 39 height 6
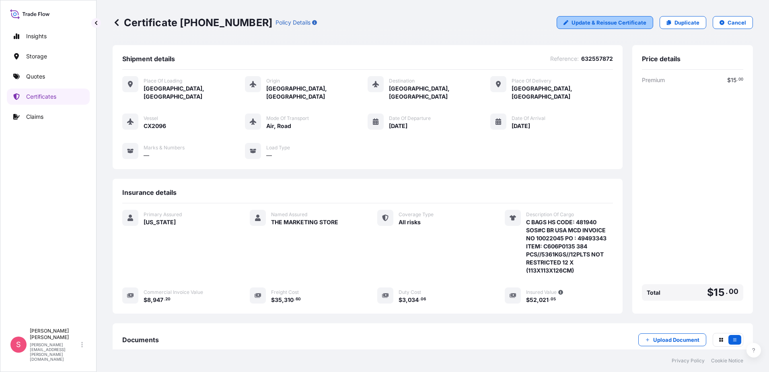
click at [589, 24] on p "Update & Reissue Certificate" at bounding box center [609, 23] width 75 height 8
select select "Road / [GEOGRAPHIC_DATA]"
select select "Air"
select select "Road / [GEOGRAPHIC_DATA]"
select select "31627"
